Goal: Information Seeking & Learning: Learn about a topic

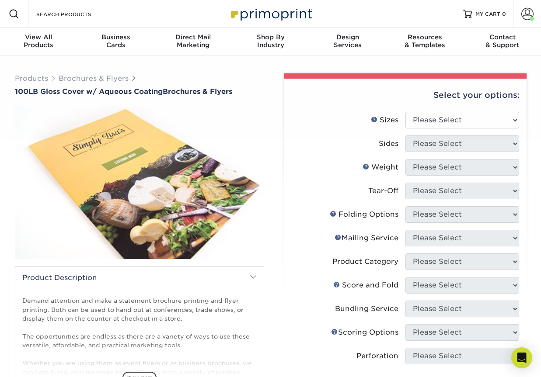
click at [73, 22] on div "Search Products" at bounding box center [74, 14] width 92 height 28
click at [70, 16] on input "Search Products" at bounding box center [77, 14] width 85 height 10
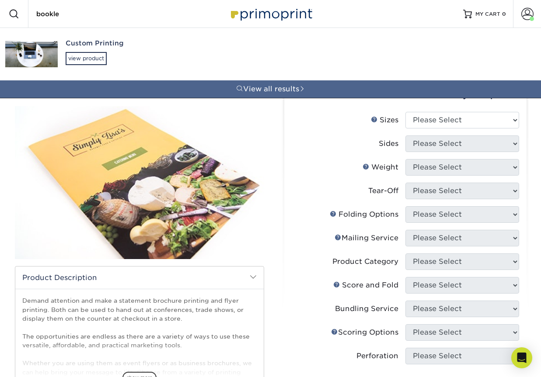
type input "booklet"
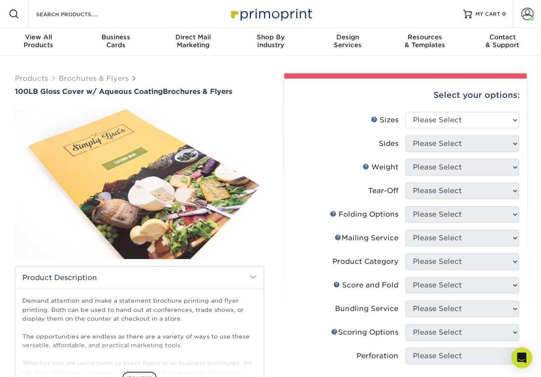
click at [228, 168] on img at bounding box center [139, 183] width 249 height 172
click at [78, 14] on input "Search Products" at bounding box center [77, 14] width 85 height 10
click at [71, 18] on input "Search Products" at bounding box center [77, 14] width 85 height 10
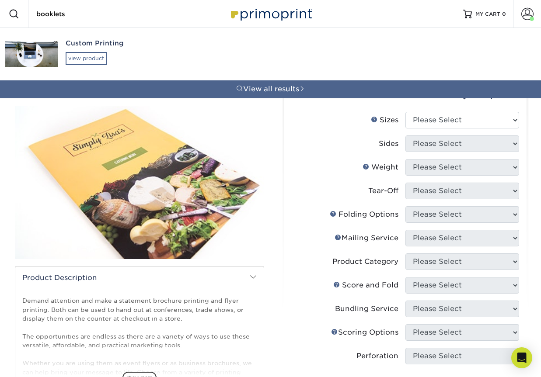
type input "booklets"
click at [76, 61] on div "view product" at bounding box center [86, 58] width 41 height 13
